Goal: Task Accomplishment & Management: Manage account settings

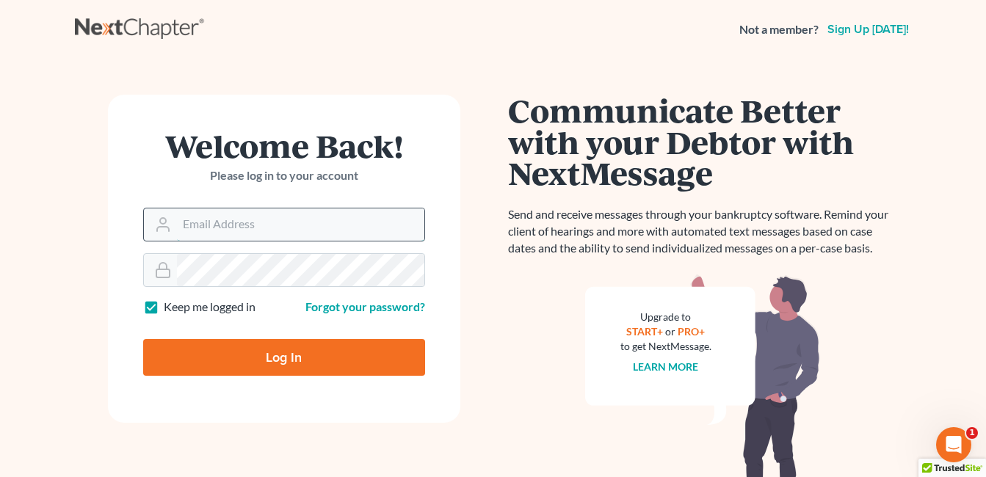
click at [239, 223] on input "Email Address" at bounding box center [300, 224] width 247 height 32
type input "fesenmyer_law@hotmail.com"
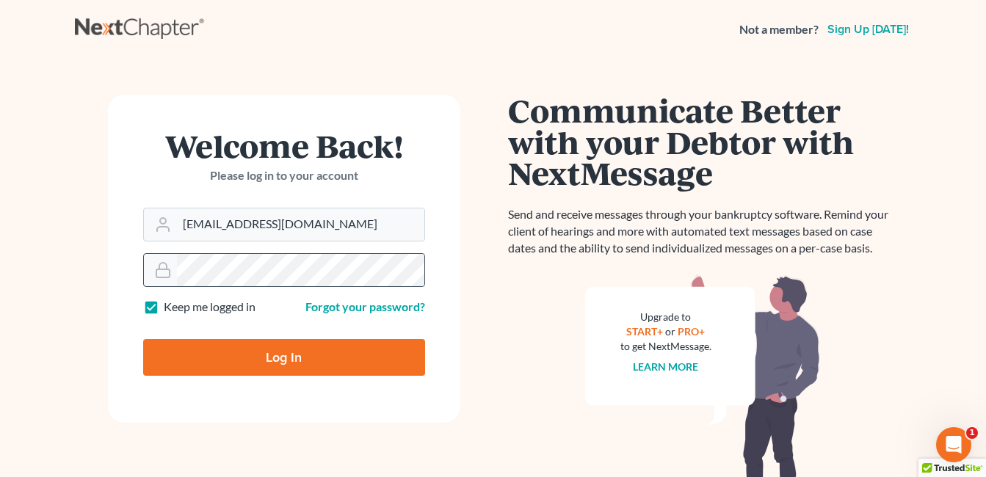
click at [275, 285] on form "Welcome Back! Please log in to your account Email Address fesenmyer_law@hotmail…" at bounding box center [284, 259] width 352 height 328
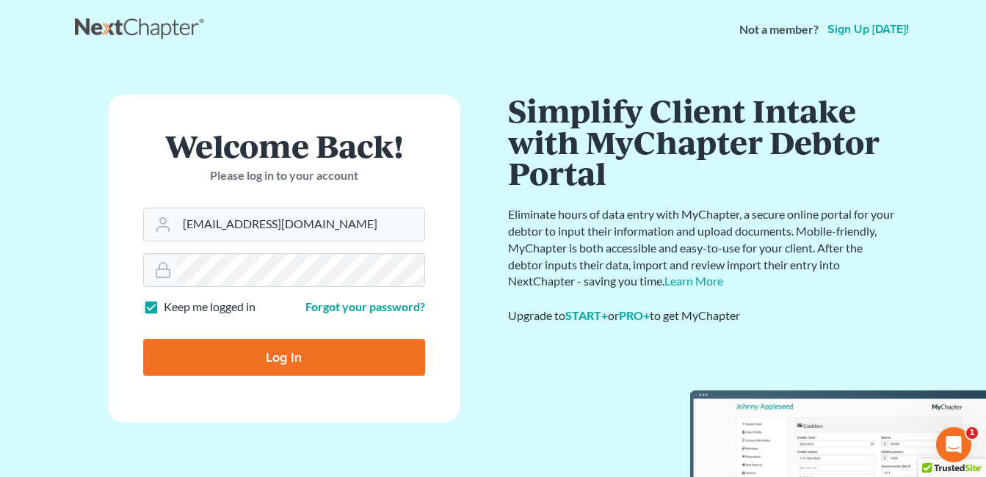
click at [291, 349] on input "Log In" at bounding box center [284, 357] width 282 height 37
type input "Thinking..."
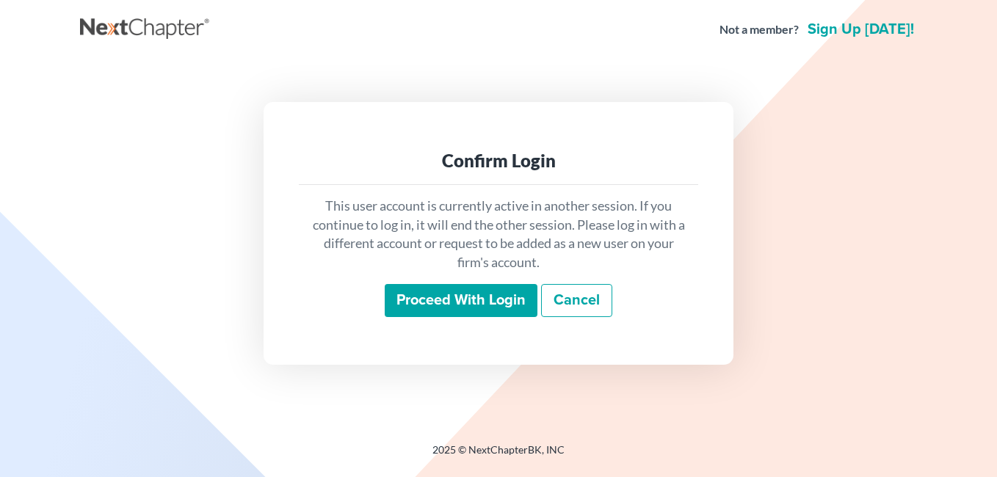
click at [471, 302] on input "Proceed with login" at bounding box center [461, 301] width 153 height 34
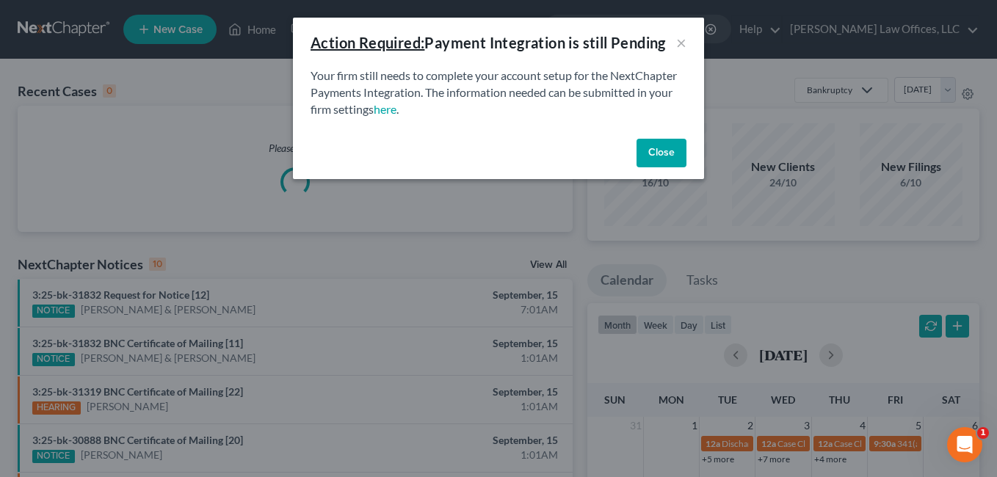
drag, startPoint x: 655, startPoint y: 154, endPoint x: 647, endPoint y: 150, distance: 9.2
click at [654, 154] on button "Close" at bounding box center [661, 153] width 50 height 29
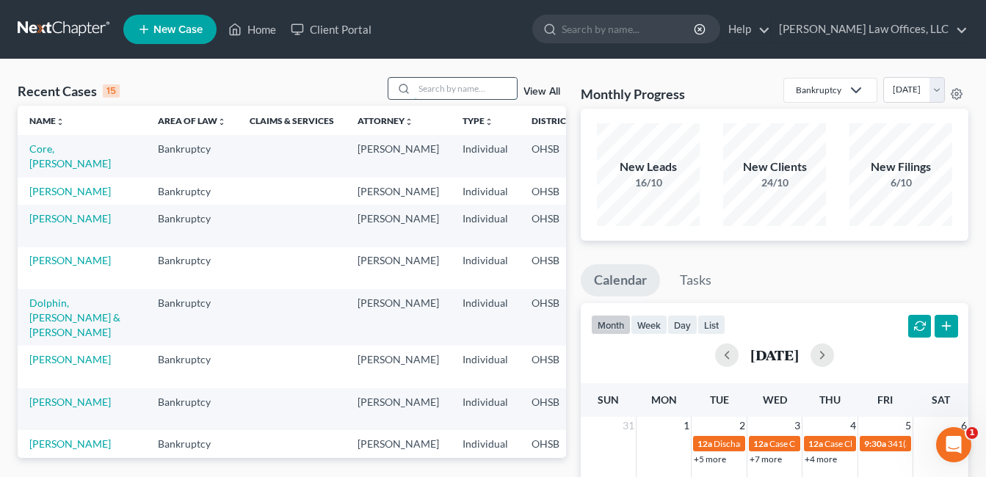
click at [495, 89] on input "search" at bounding box center [465, 88] width 103 height 21
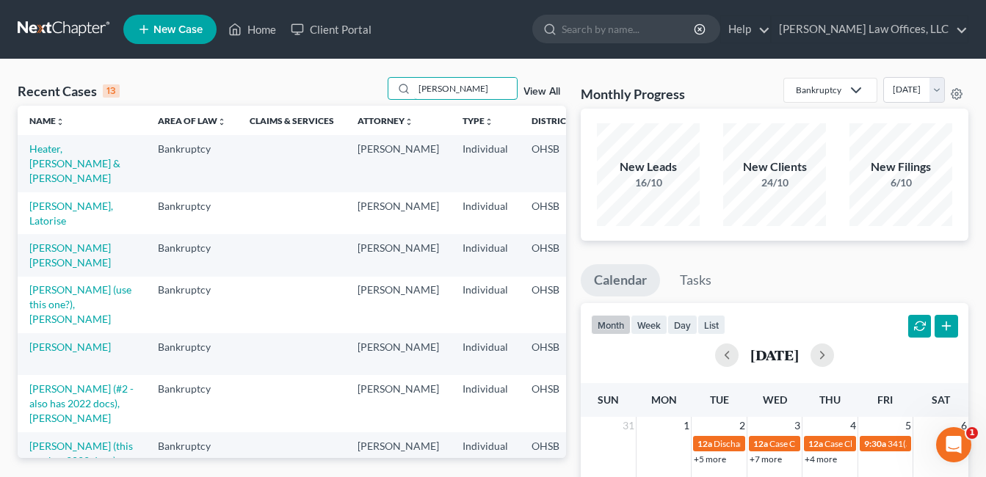
drag, startPoint x: 482, startPoint y: 86, endPoint x: 339, endPoint y: 101, distance: 144.0
click at [339, 101] on div "Recent Cases 13 [PERSON_NAME] View All" at bounding box center [292, 91] width 548 height 29
type input "[PERSON_NAME]"
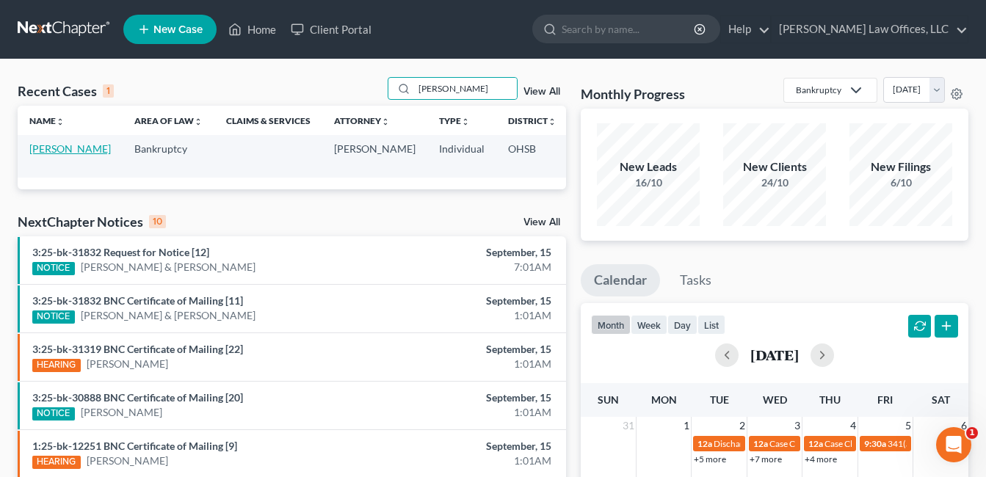
click at [40, 155] on link "[PERSON_NAME]" at bounding box center [69, 148] width 81 height 12
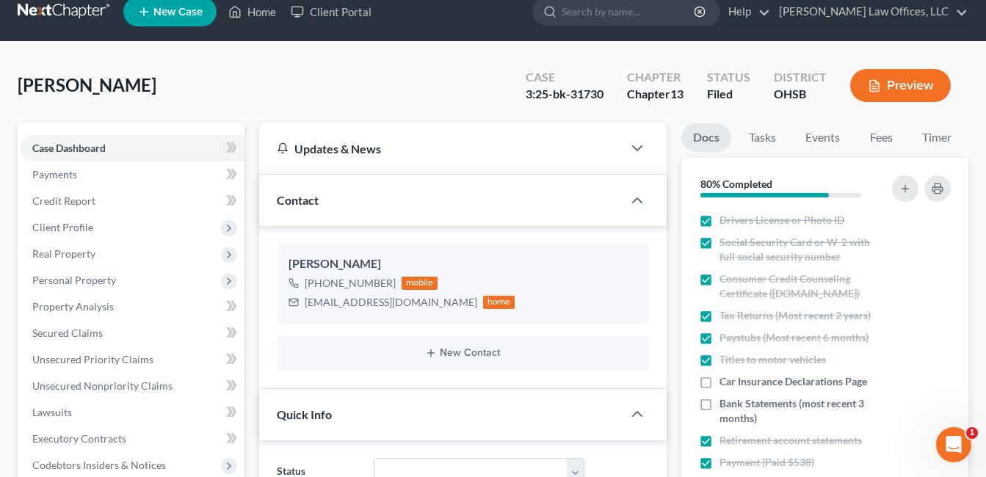
scroll to position [440, 0]
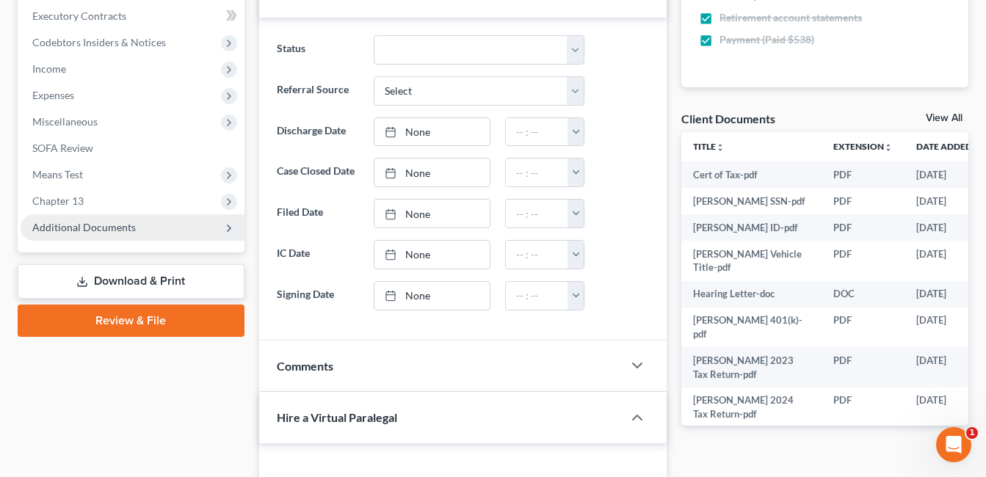
click at [115, 229] on span "Additional Documents" at bounding box center [84, 227] width 104 height 12
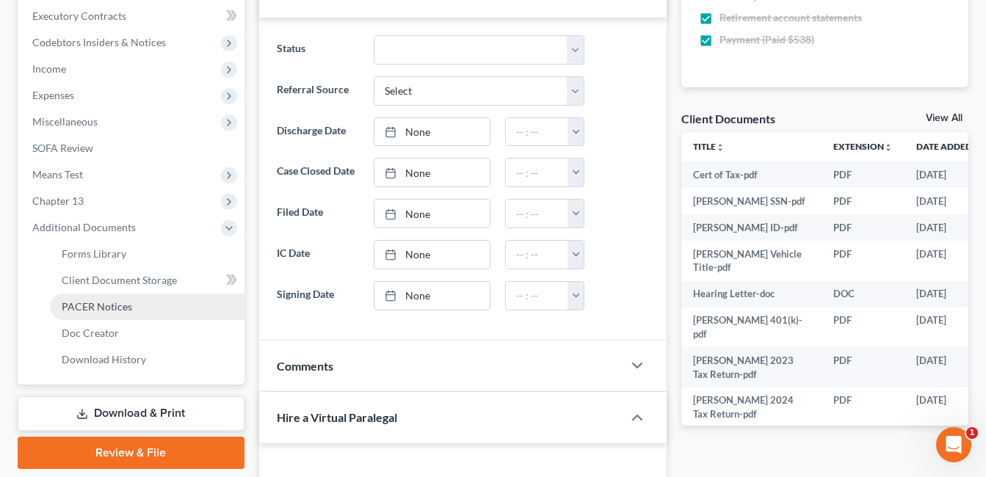
click at [118, 304] on span "PACER Notices" at bounding box center [97, 306] width 70 height 12
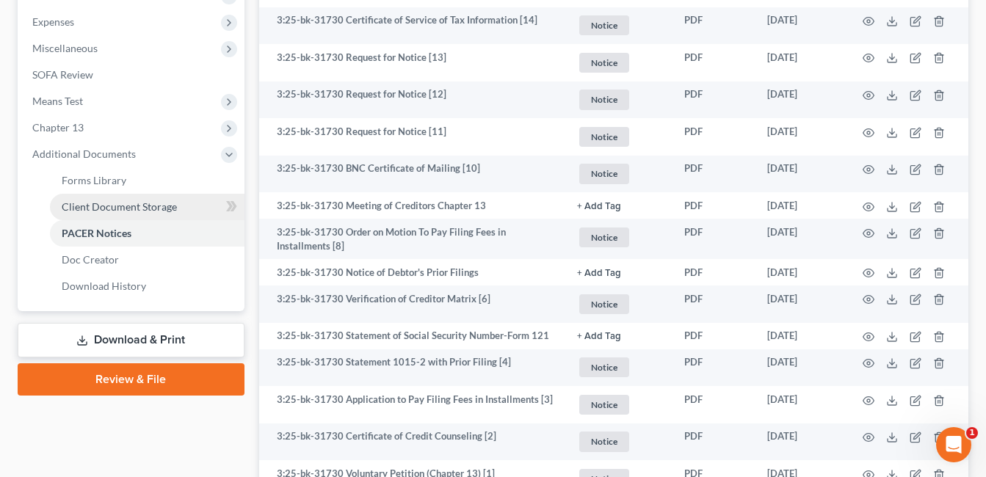
click at [137, 206] on span "Client Document Storage" at bounding box center [119, 206] width 115 height 12
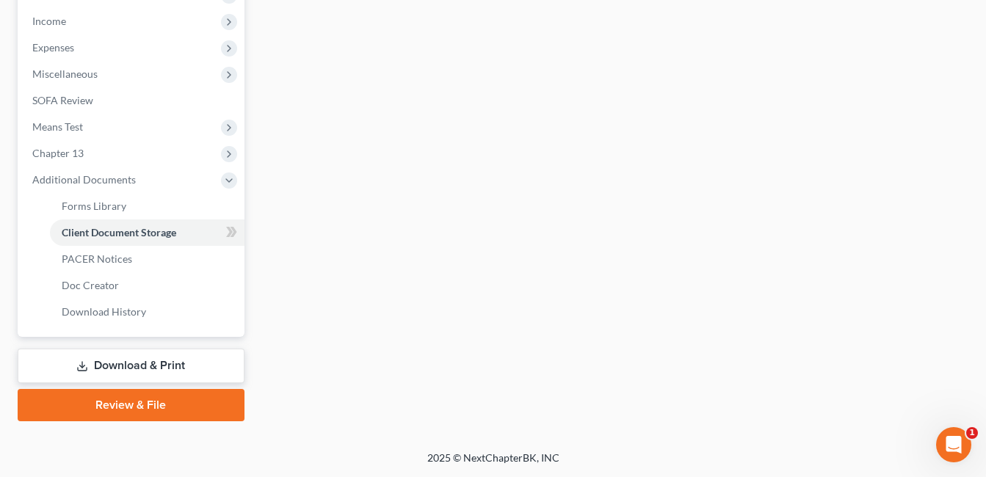
scroll to position [413, 0]
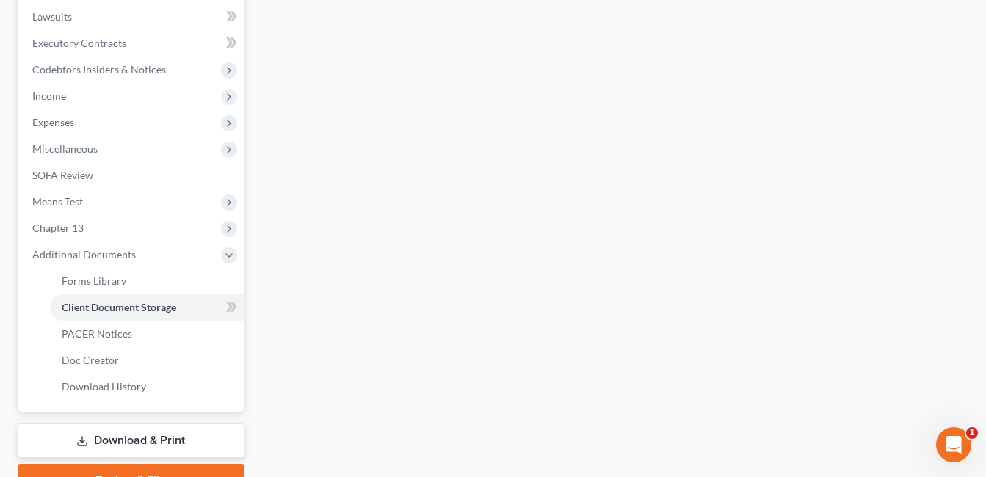
select select "7"
select select "37"
select select "53"
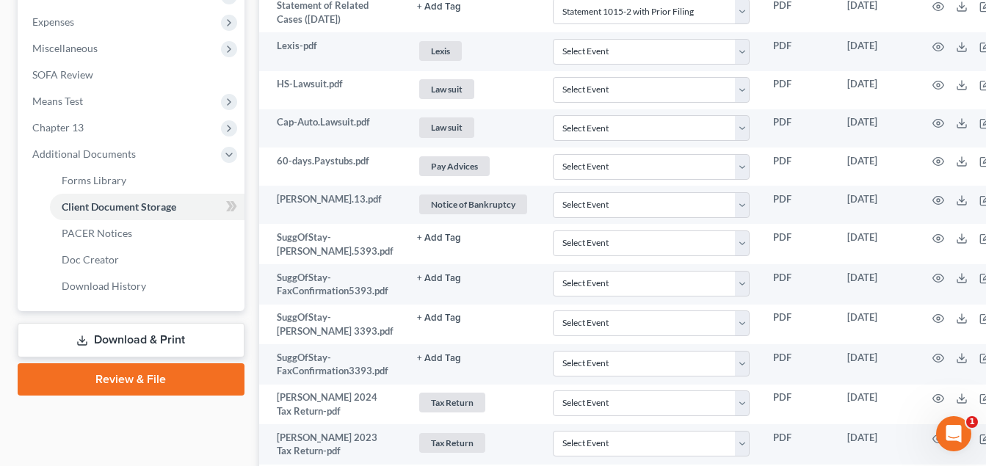
scroll to position [860, 0]
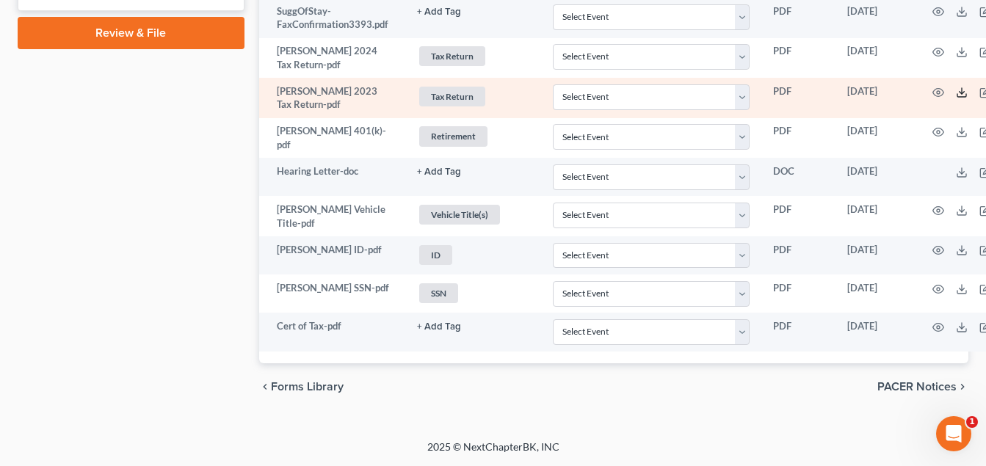
click at [956, 94] on icon at bounding box center [962, 93] width 12 height 12
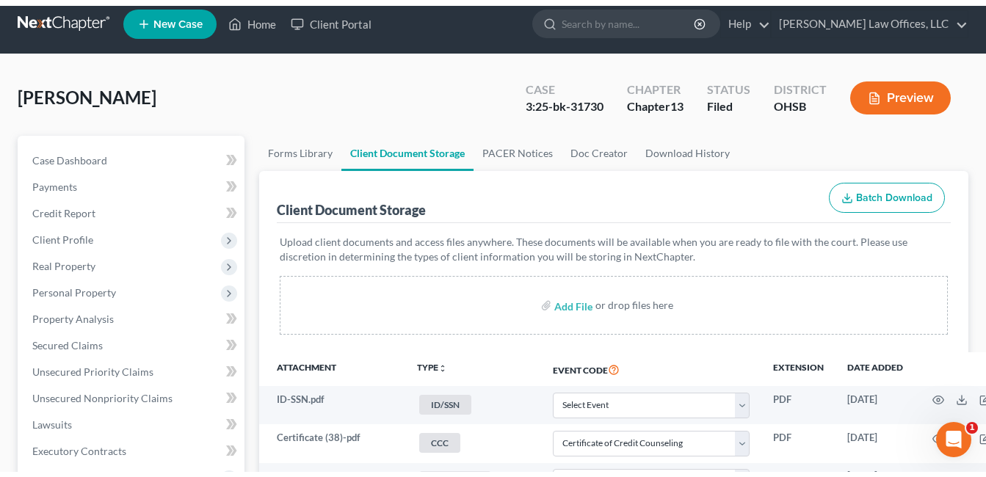
scroll to position [0, 0]
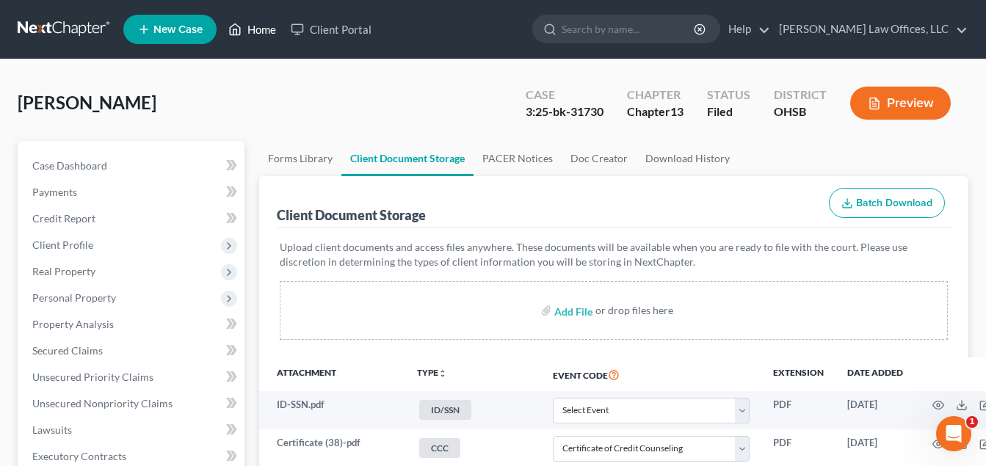
click at [257, 29] on link "Home" at bounding box center [252, 29] width 62 height 26
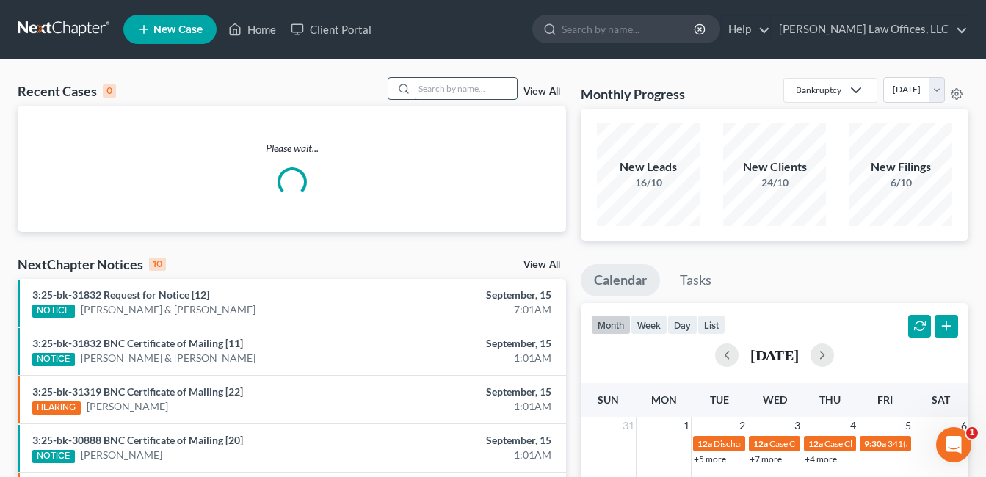
click at [451, 90] on input "search" at bounding box center [465, 88] width 103 height 21
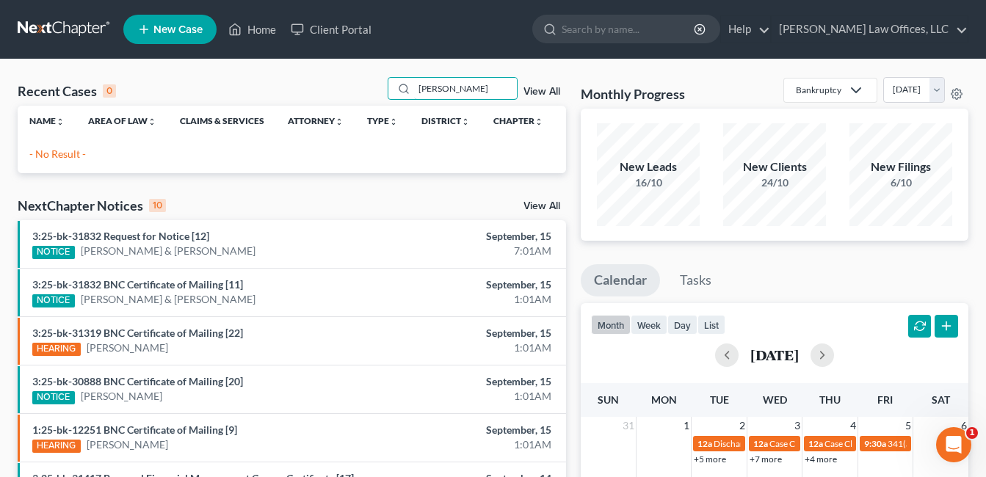
drag, startPoint x: 453, startPoint y: 91, endPoint x: 326, endPoint y: 106, distance: 127.8
click at [326, 106] on div "Recent Cases 0 [PERSON_NAME] View All Name unfold_more expand_more expand_less …" at bounding box center [292, 125] width 548 height 96
type input "[PERSON_NAME]"
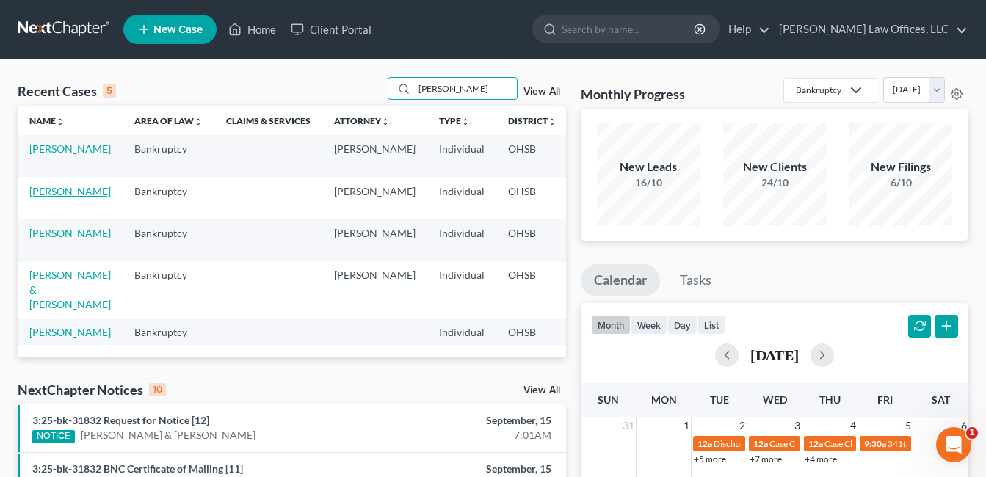
click at [43, 190] on link "[PERSON_NAME]" at bounding box center [69, 191] width 81 height 12
select select "4"
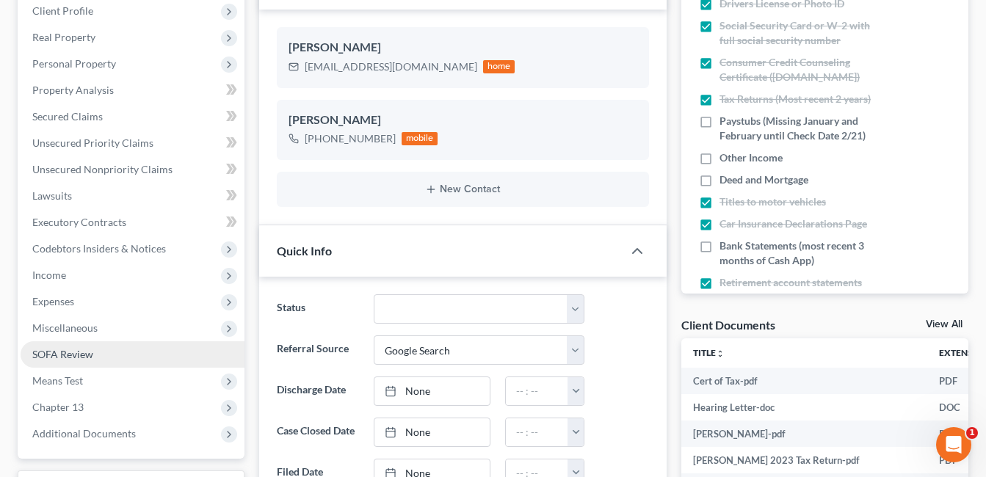
scroll to position [294, 0]
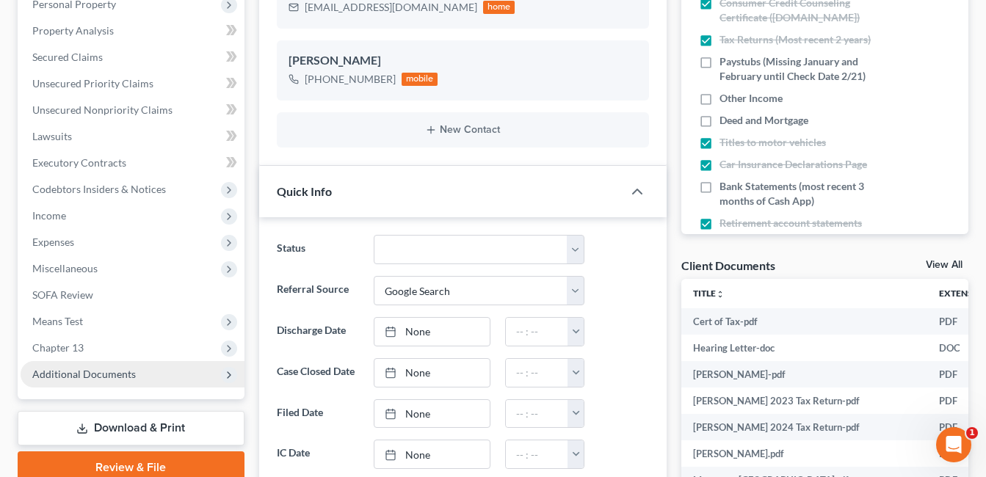
click at [93, 374] on span "Additional Documents" at bounding box center [84, 374] width 104 height 12
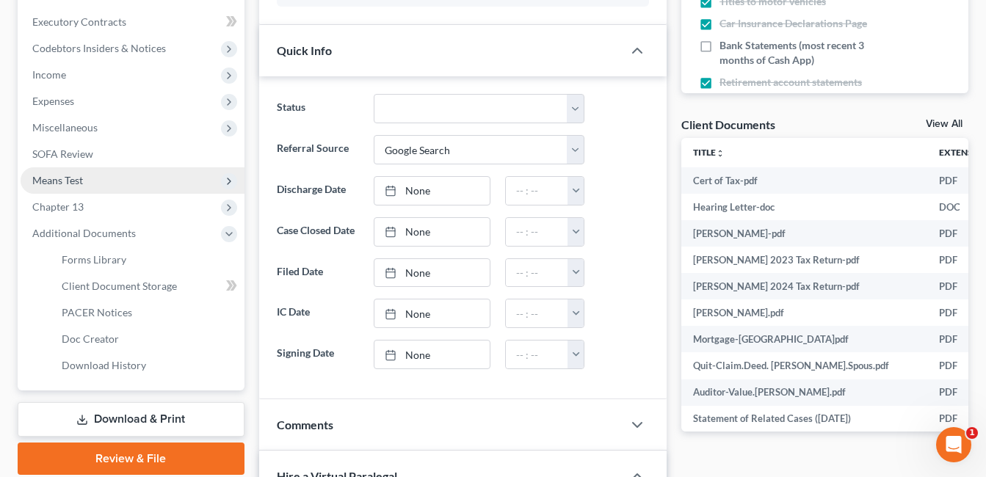
scroll to position [440, 0]
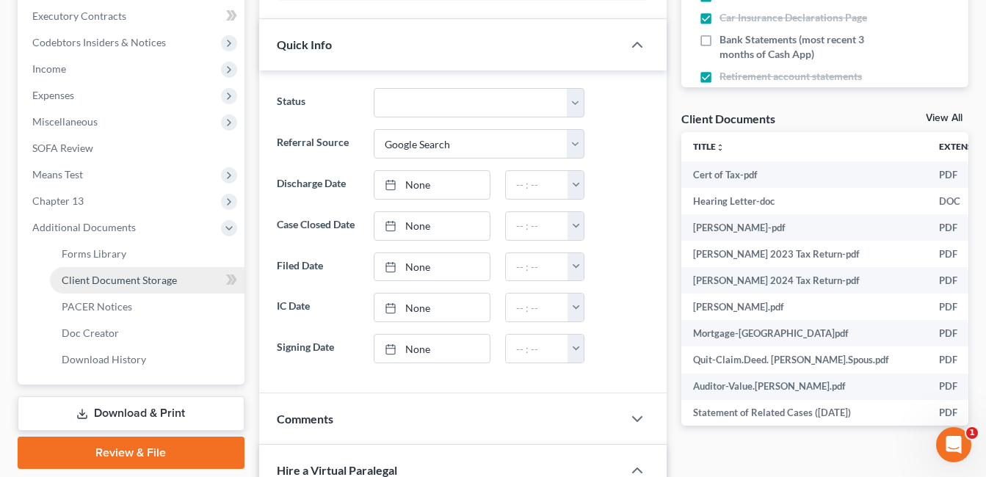
click at [149, 283] on span "Client Document Storage" at bounding box center [119, 280] width 115 height 12
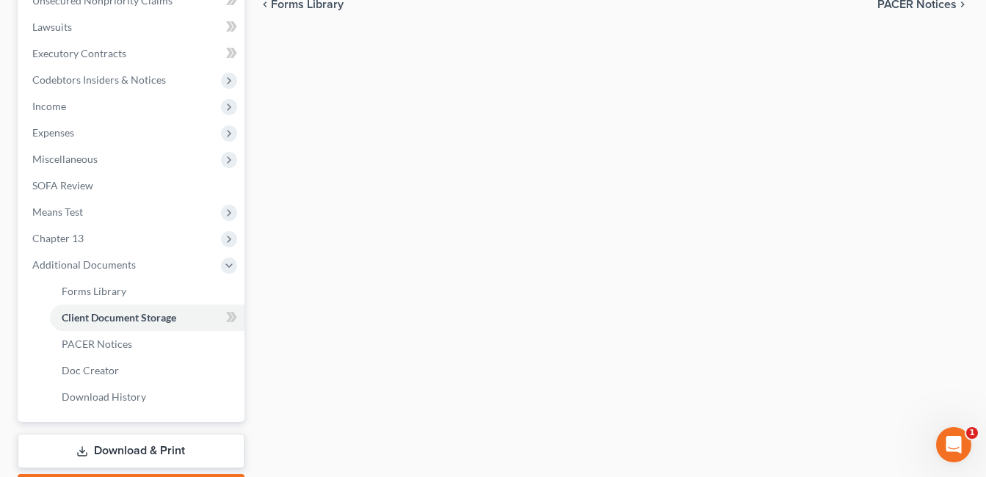
scroll to position [228, 0]
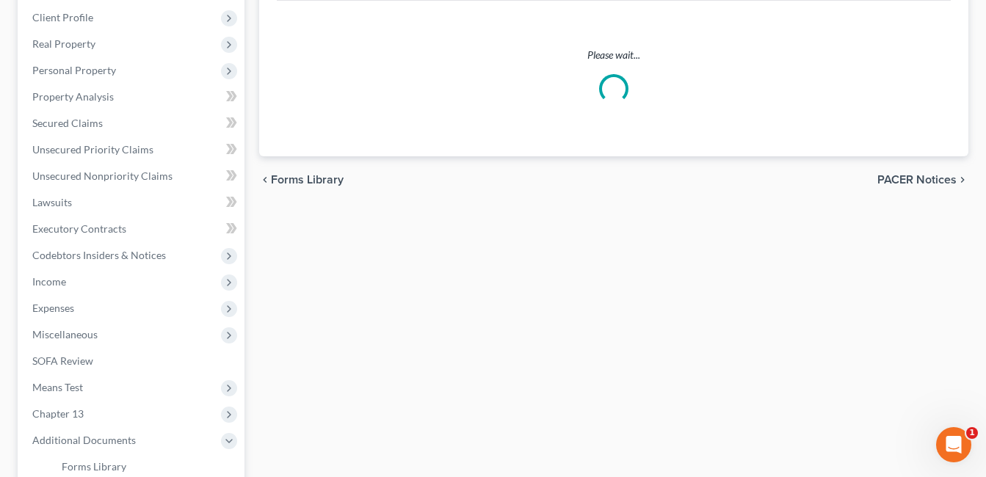
select select "7"
select select "52"
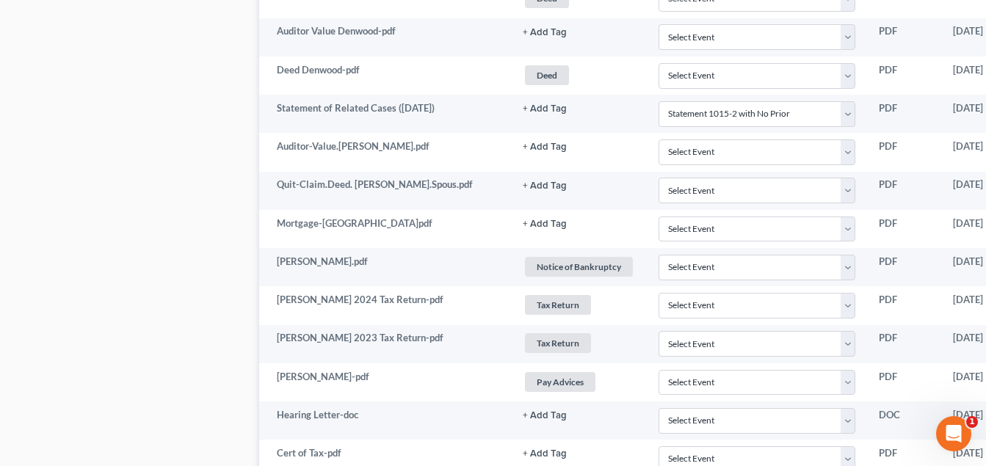
scroll to position [1909, 145]
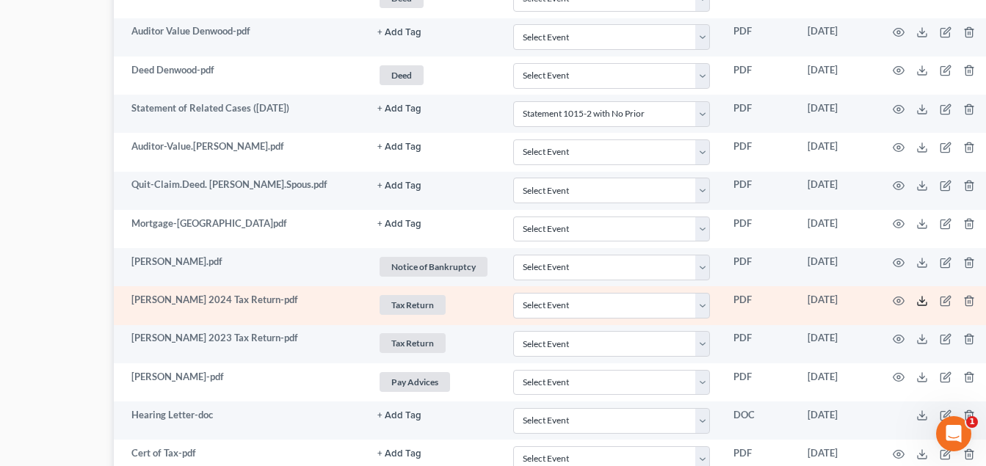
click at [920, 300] on polyline at bounding box center [922, 301] width 5 height 2
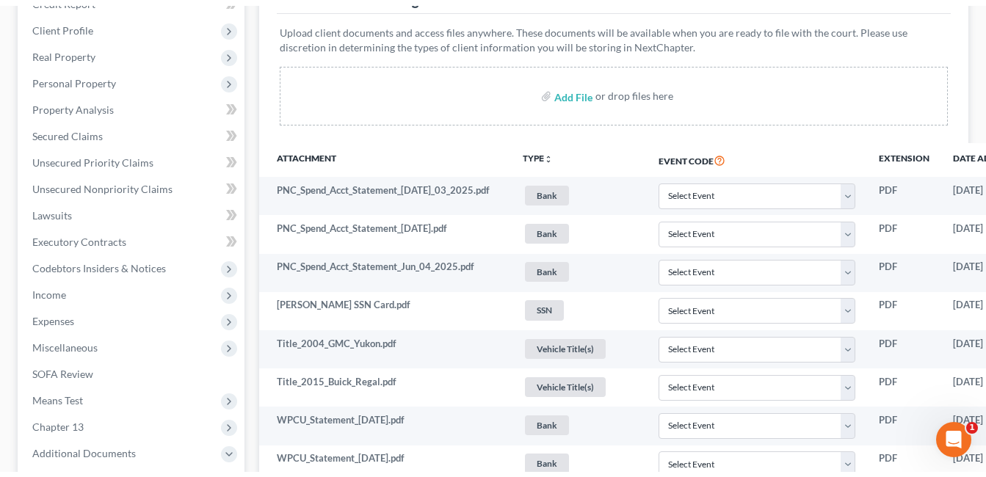
scroll to position [0, 0]
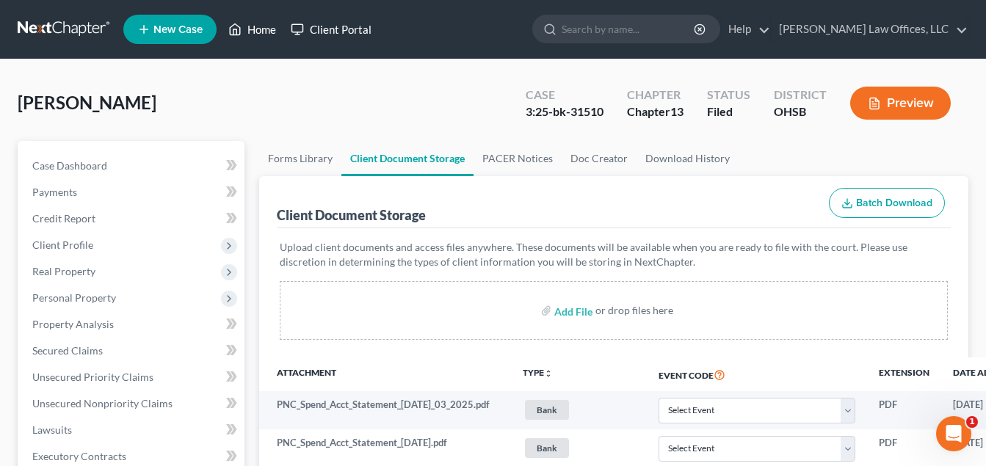
click at [258, 26] on link "Home" at bounding box center [252, 29] width 62 height 26
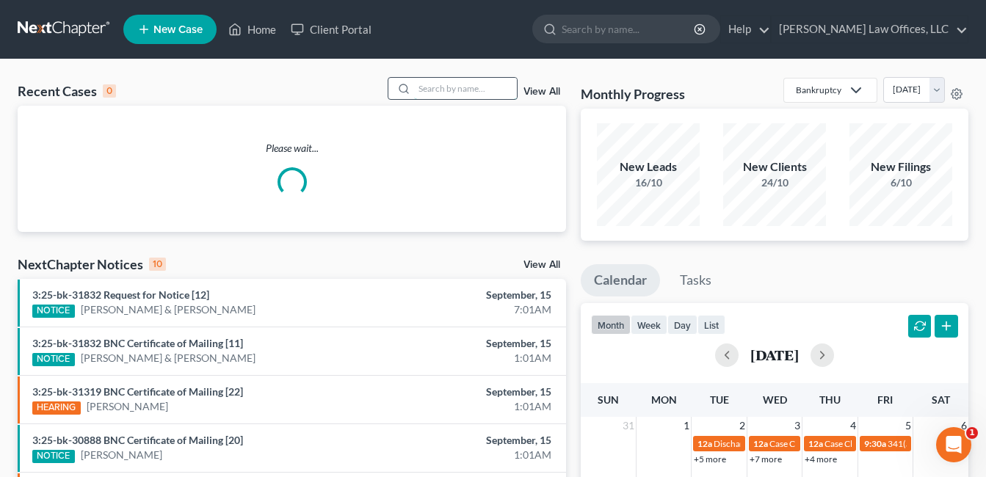
click at [445, 84] on input "search" at bounding box center [465, 88] width 103 height 21
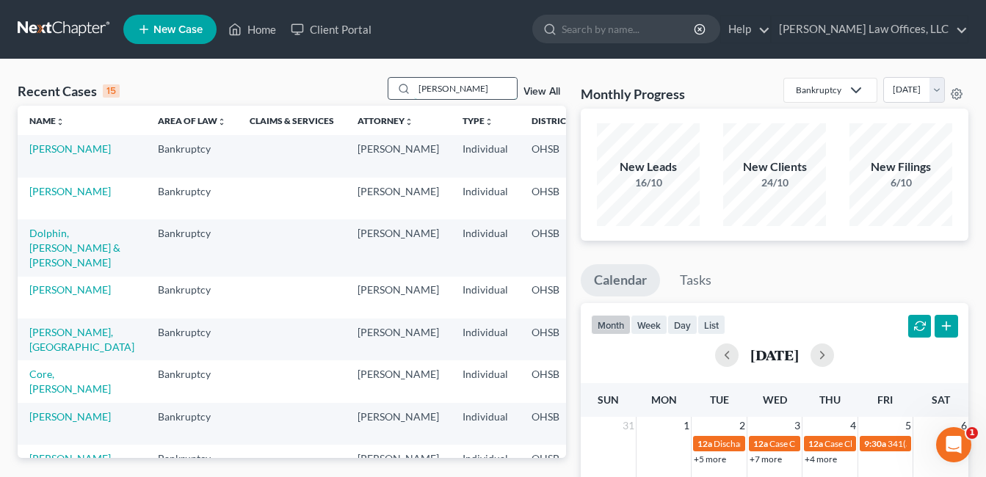
type input "[PERSON_NAME]"
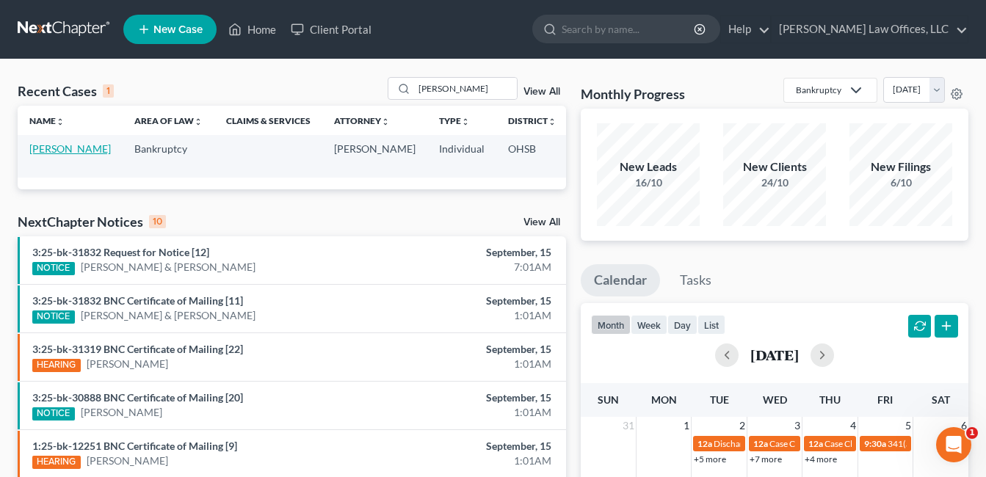
click at [45, 155] on link "[PERSON_NAME]" at bounding box center [69, 148] width 81 height 12
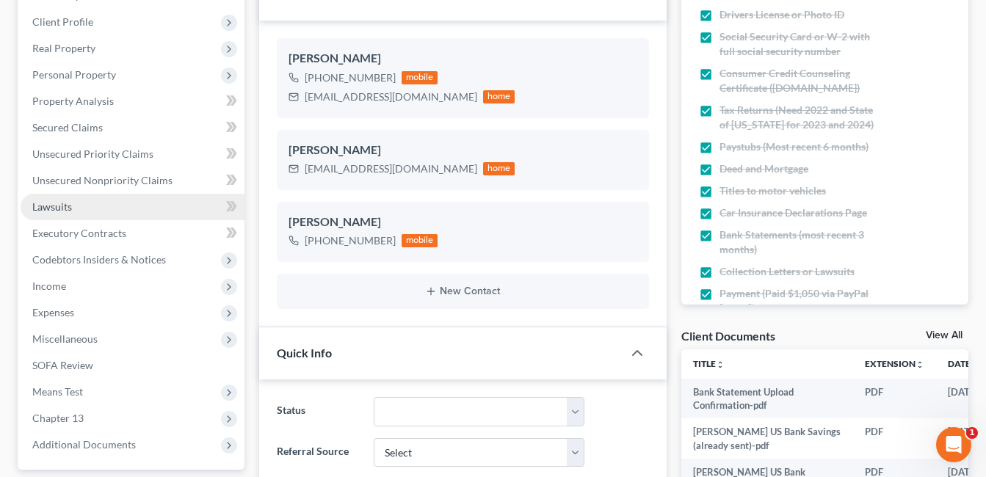
scroll to position [440, 0]
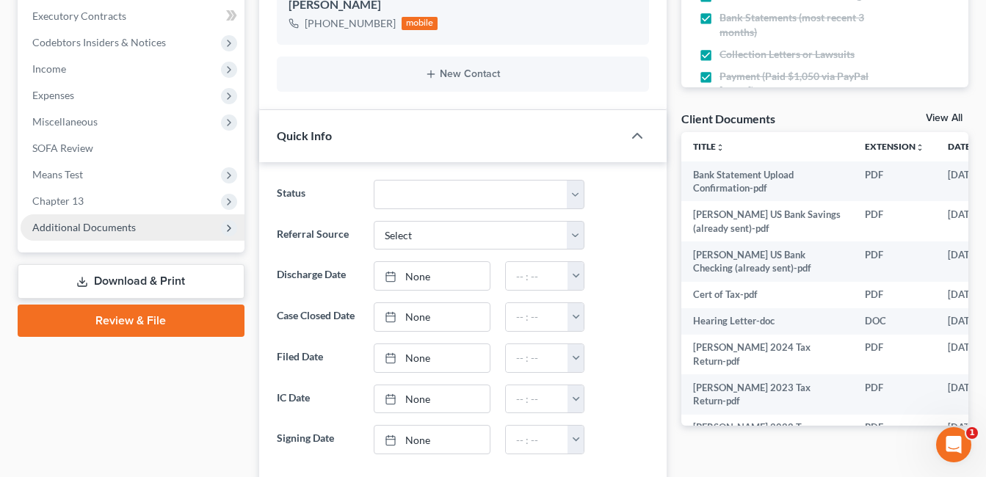
click at [95, 227] on span "Additional Documents" at bounding box center [84, 227] width 104 height 12
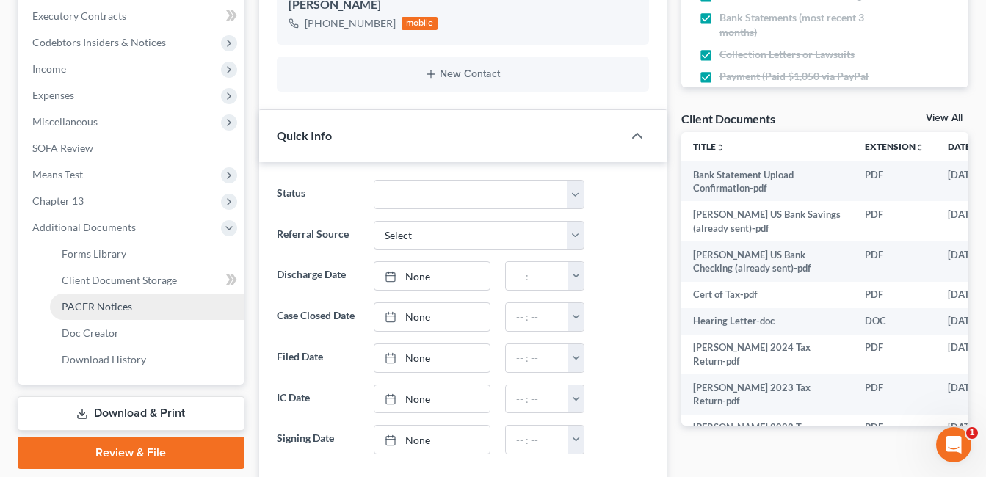
click at [126, 297] on link "PACER Notices" at bounding box center [147, 307] width 195 height 26
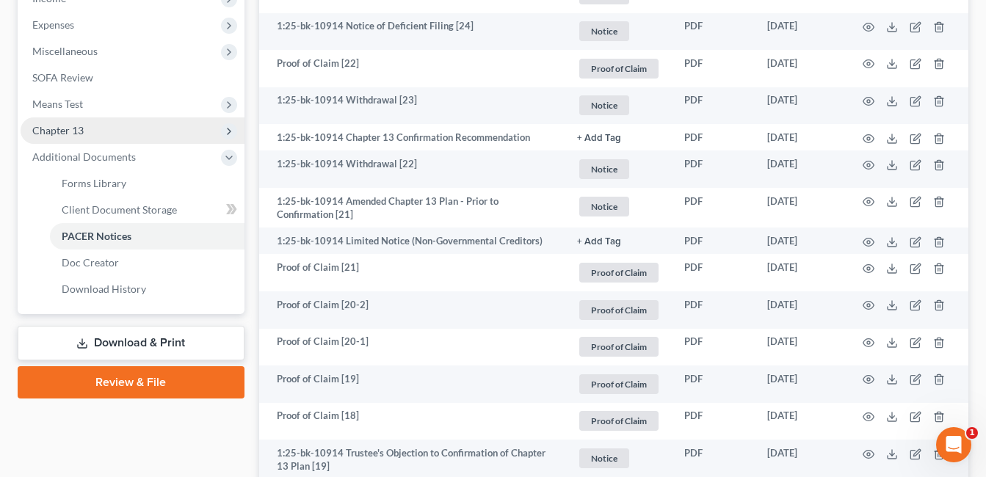
scroll to position [440, 0]
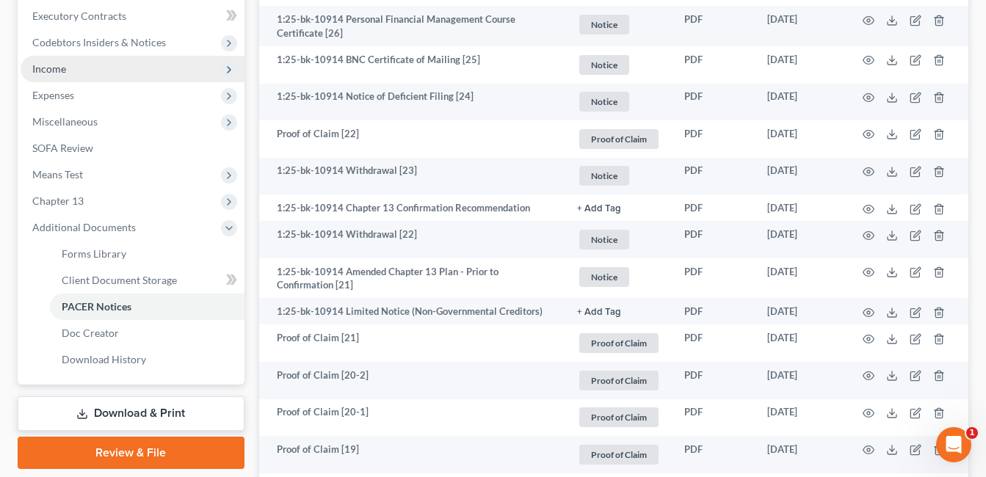
click at [104, 68] on span "Income" at bounding box center [133, 69] width 224 height 26
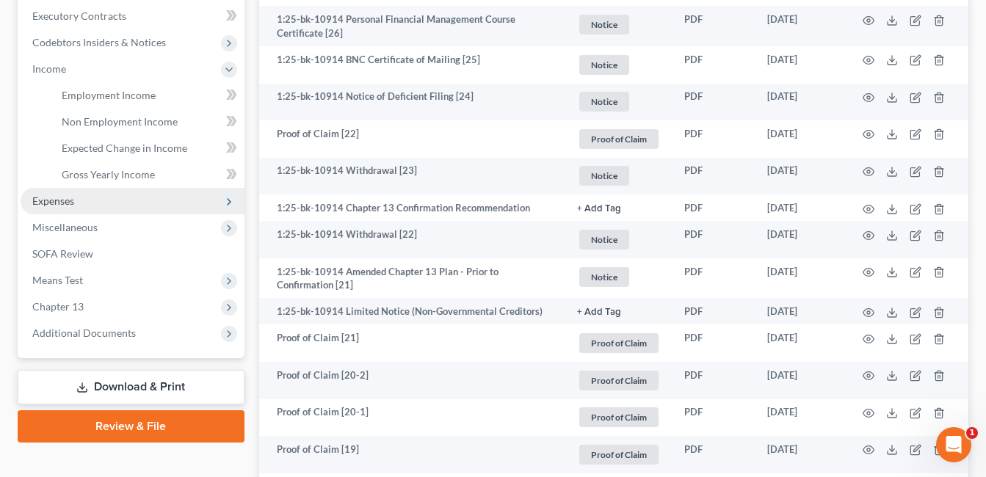
click at [71, 204] on span "Expenses" at bounding box center [53, 201] width 42 height 12
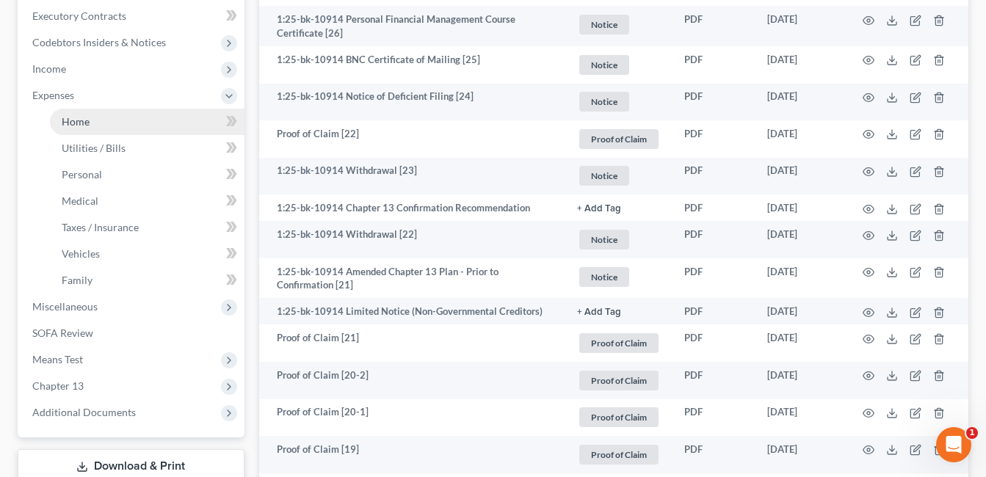
click at [99, 123] on link "Home" at bounding box center [147, 122] width 195 height 26
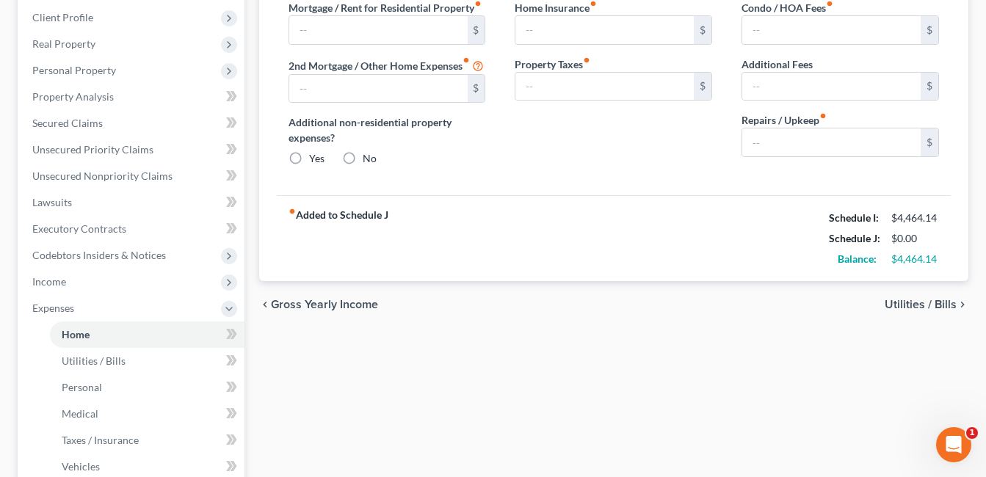
scroll to position [46, 0]
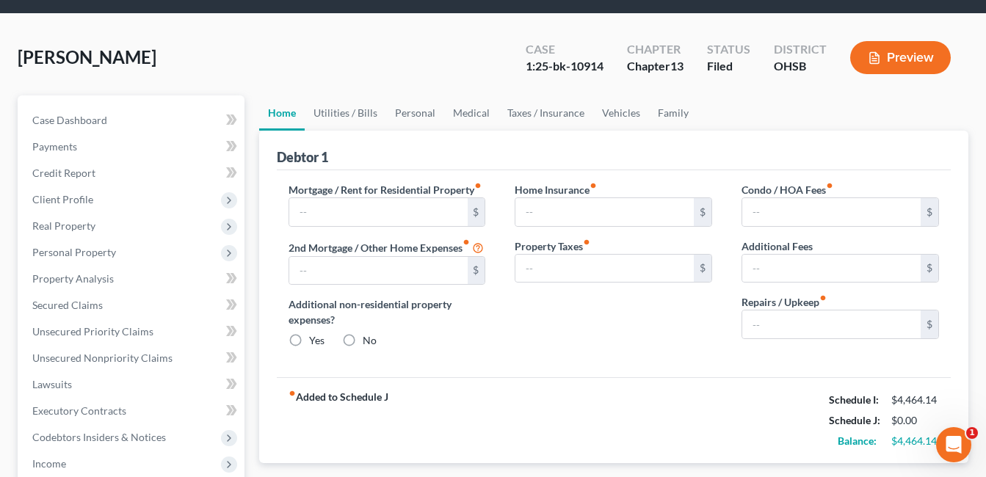
radio input "true"
type input "100.00"
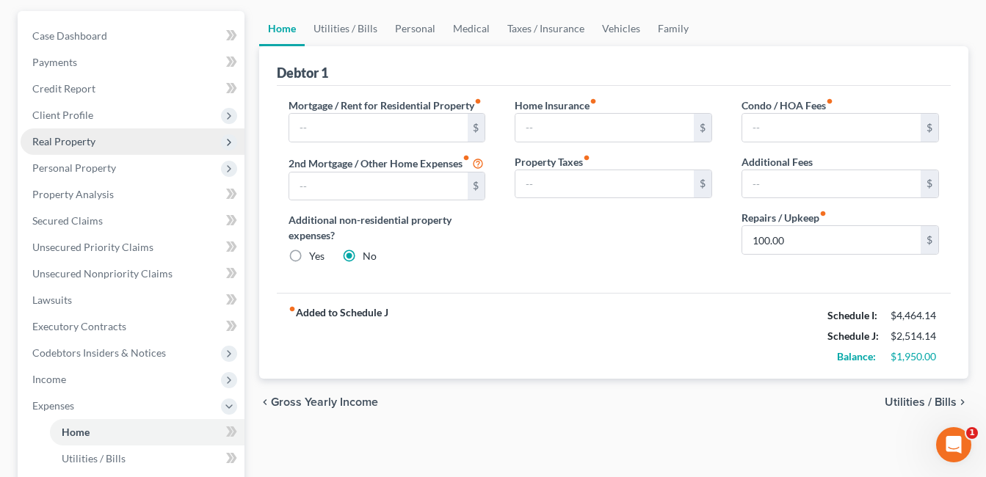
scroll to position [0, 0]
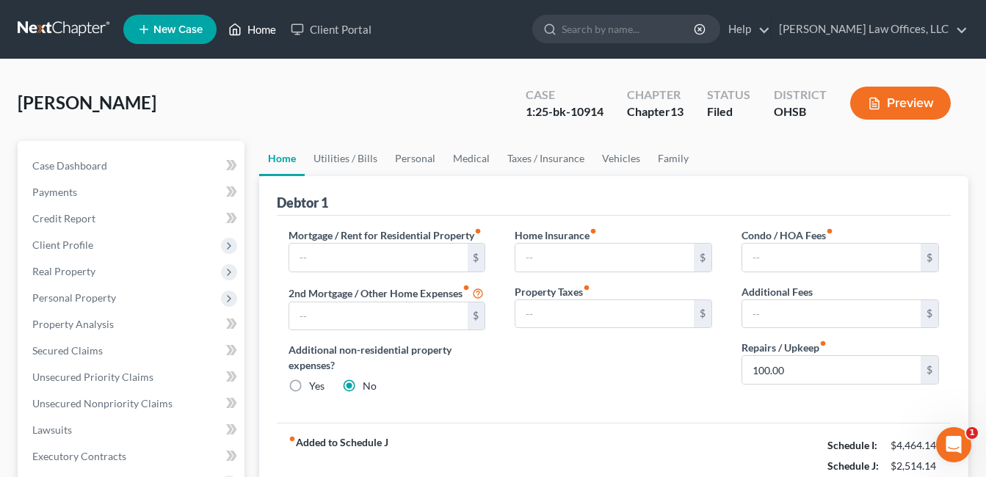
click at [250, 26] on link "Home" at bounding box center [252, 29] width 62 height 26
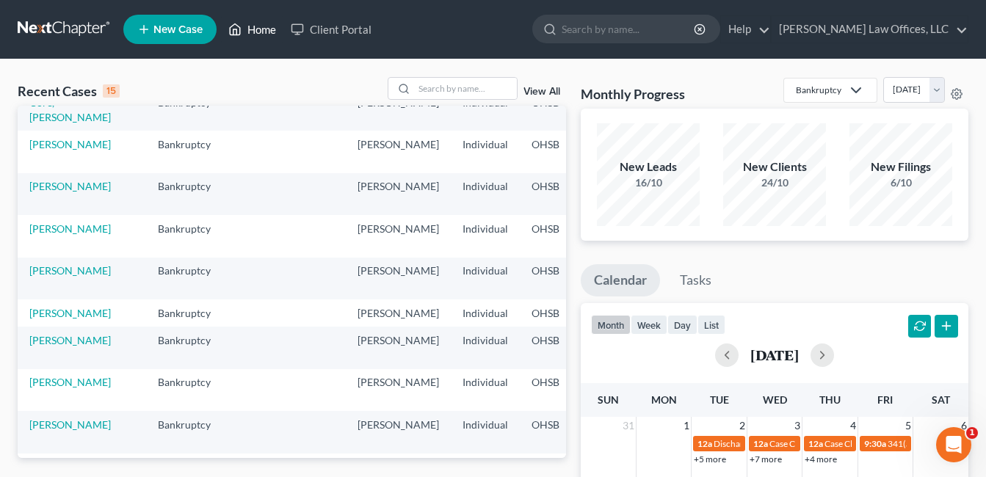
scroll to position [361, 0]
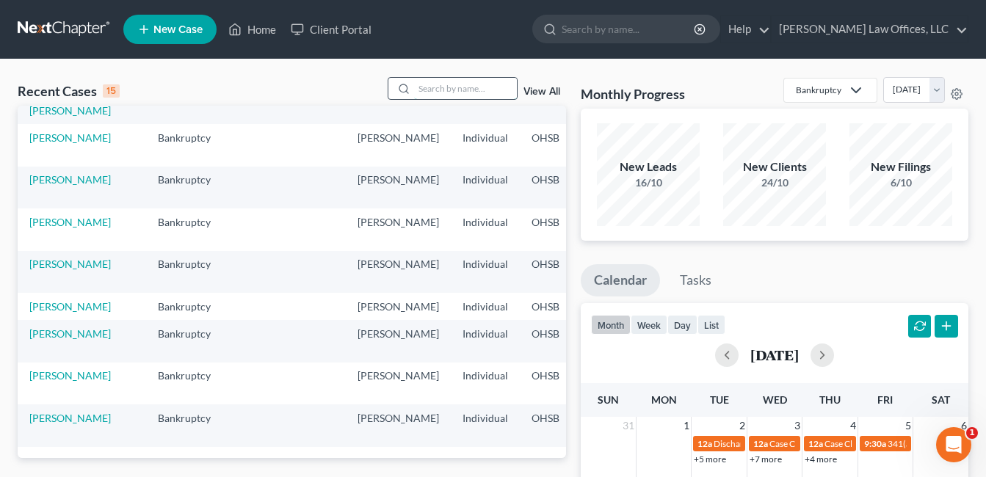
click at [436, 87] on input "search" at bounding box center [465, 88] width 103 height 21
type input "field"
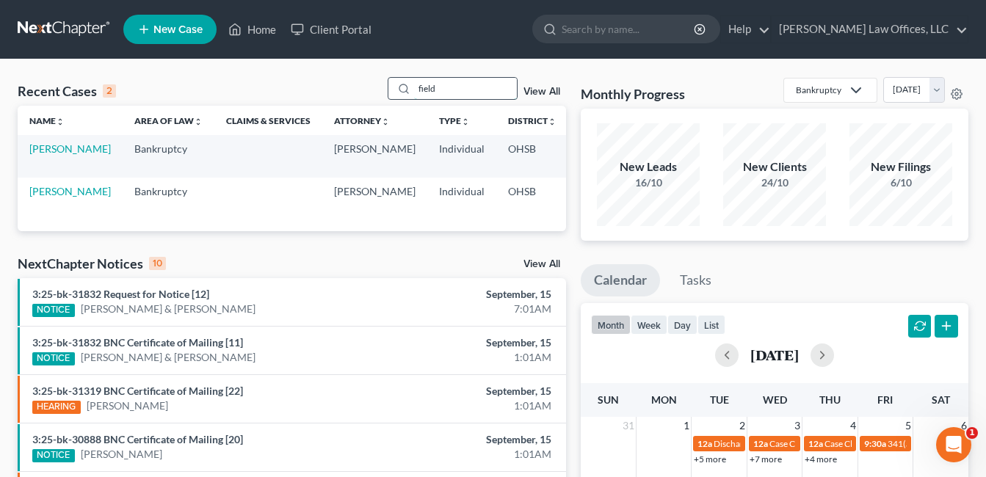
scroll to position [0, 0]
click at [53, 155] on link "[PERSON_NAME]" at bounding box center [69, 148] width 81 height 12
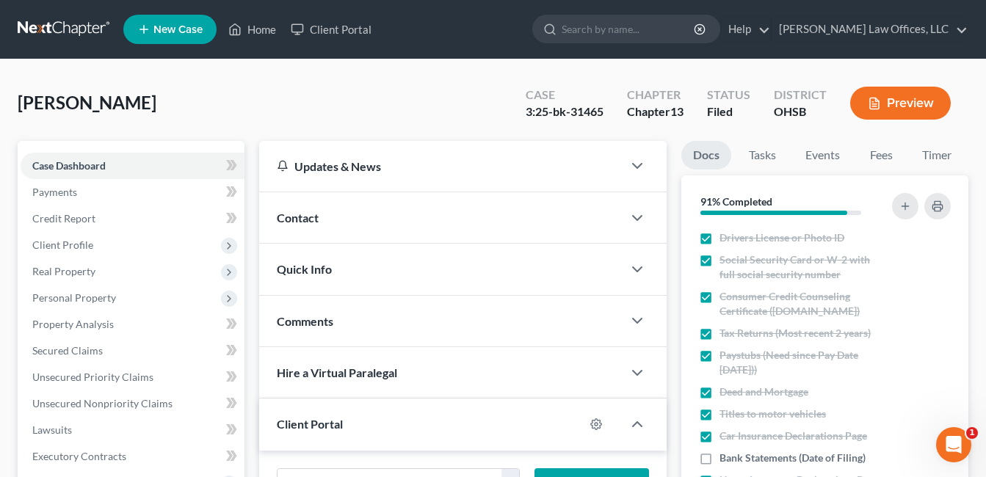
scroll to position [468, 0]
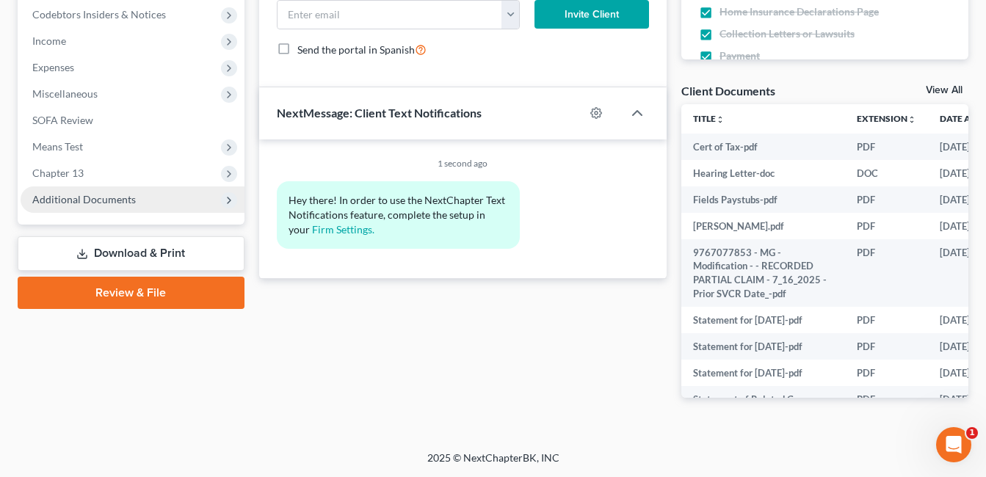
click at [152, 200] on span "Additional Documents" at bounding box center [133, 199] width 224 height 26
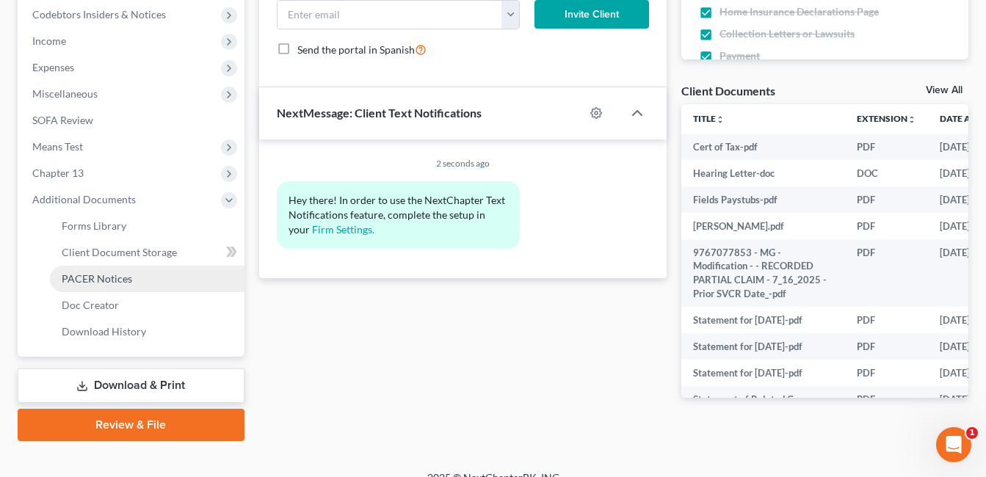
click at [150, 276] on link "PACER Notices" at bounding box center [147, 279] width 195 height 26
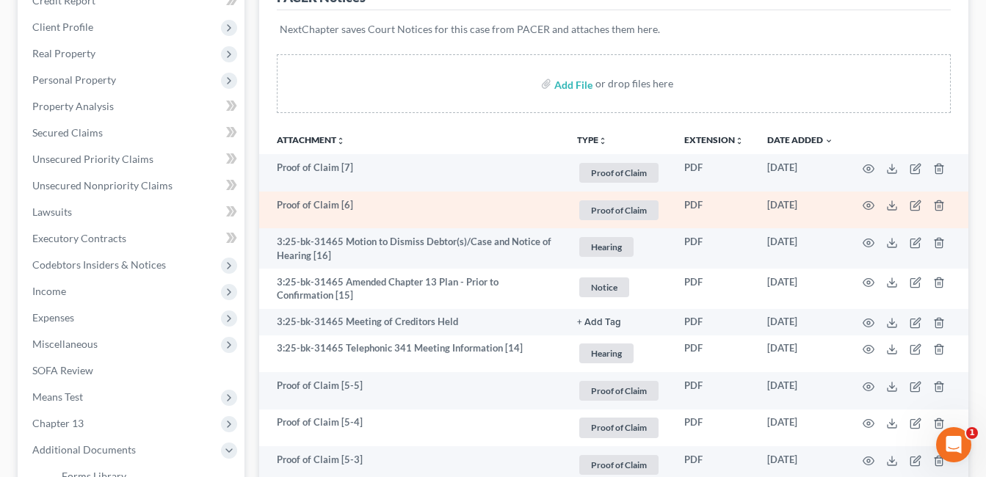
scroll to position [220, 0]
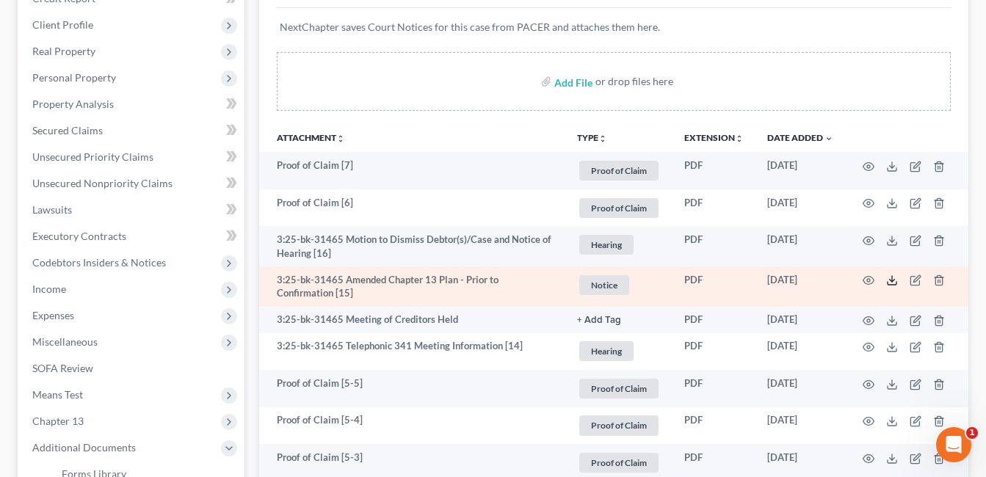
click at [890, 279] on icon at bounding box center [892, 281] width 12 height 12
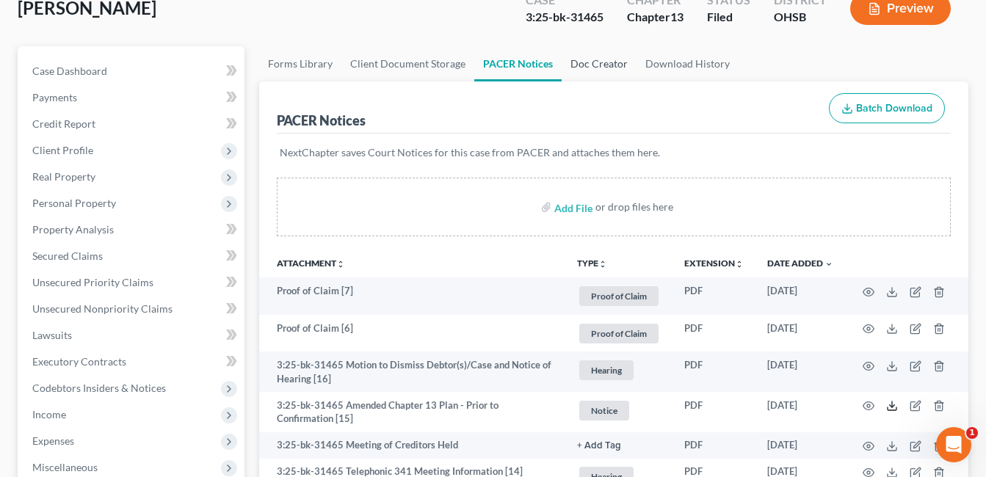
scroll to position [73, 0]
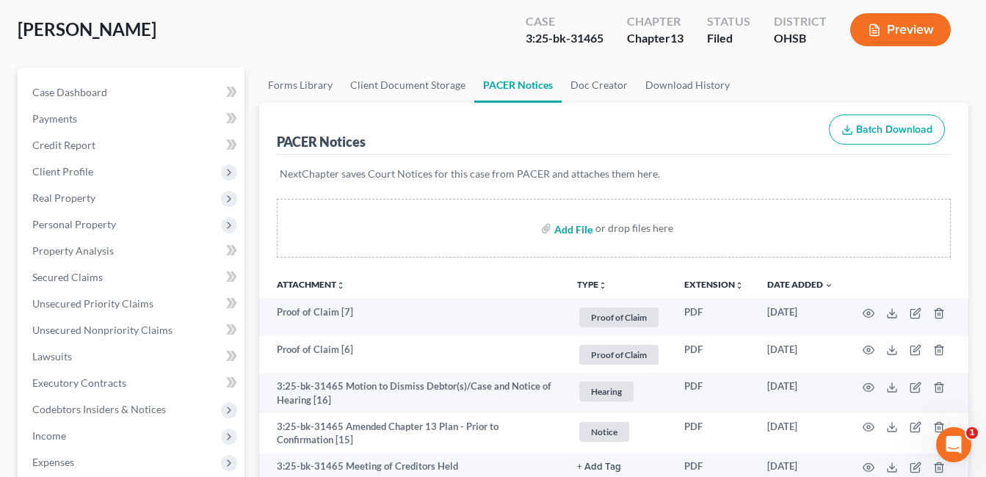
drag, startPoint x: 565, startPoint y: 229, endPoint x: 276, endPoint y: 195, distance: 291.2
click at [566, 229] on input "file" at bounding box center [571, 228] width 35 height 26
type input "C:\fakepath\Field.Hearing.pdf"
